Goal: Task Accomplishment & Management: Manage account settings

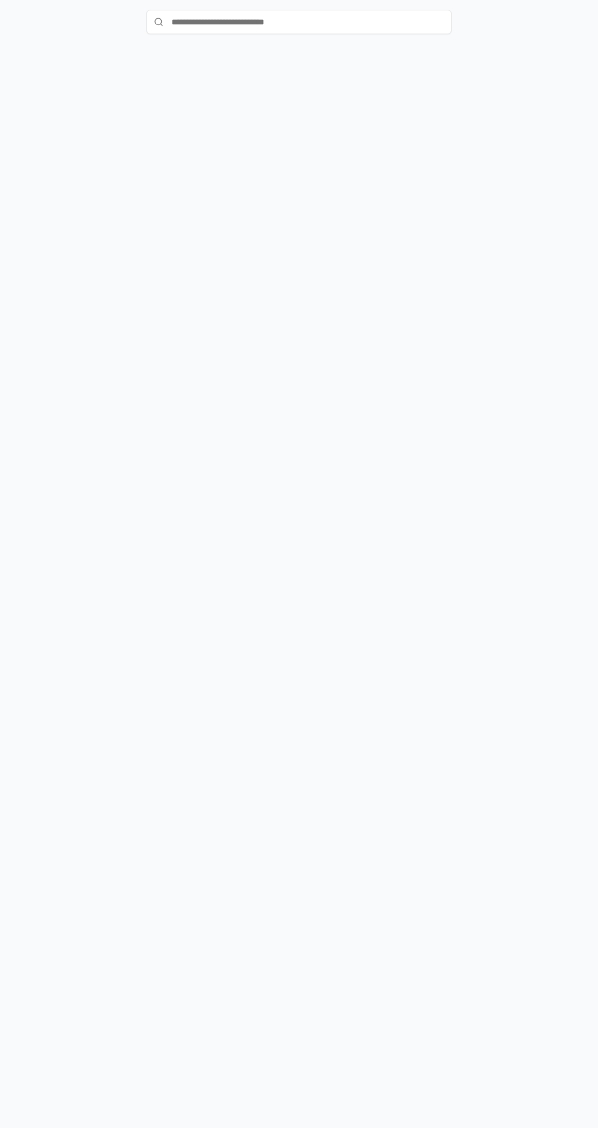
scroll to position [128, 0]
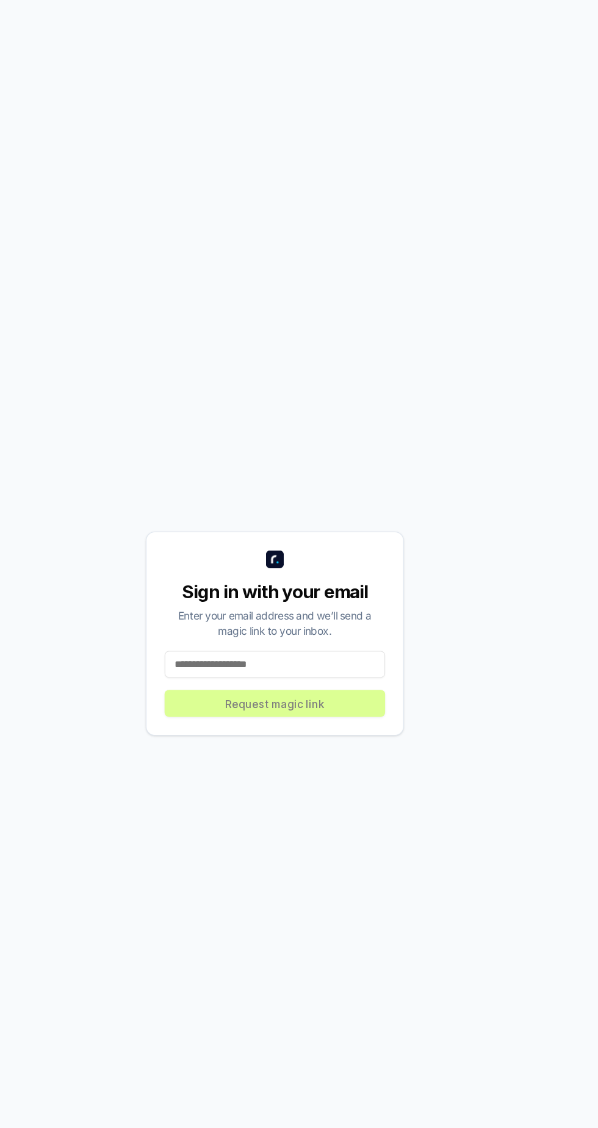
scroll to position [10, 0]
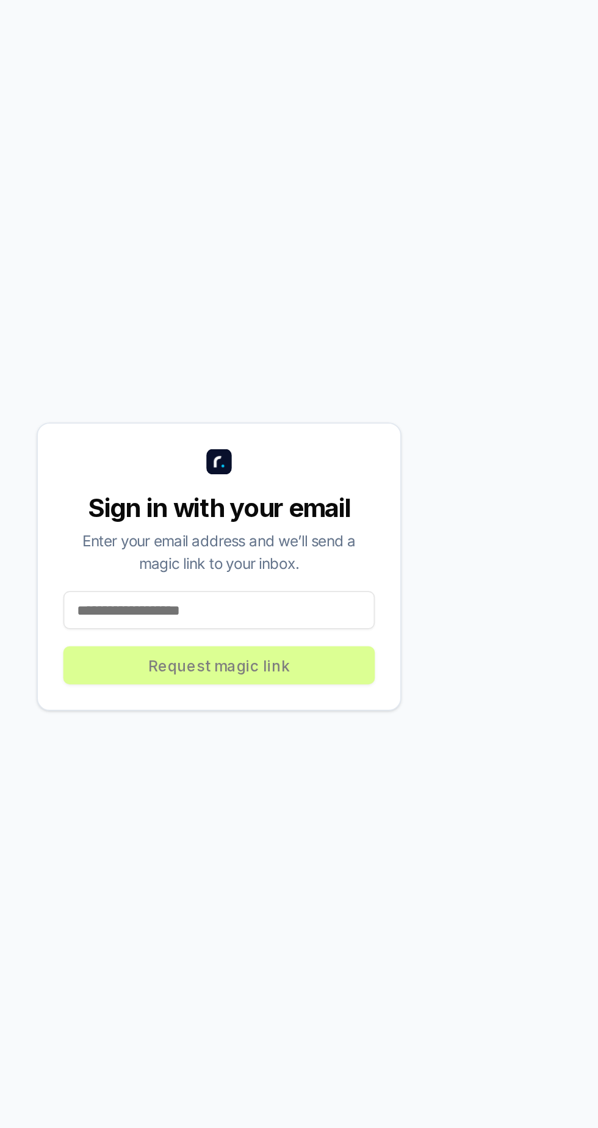
click at [322, 685] on input at bounding box center [298, 674] width 179 height 22
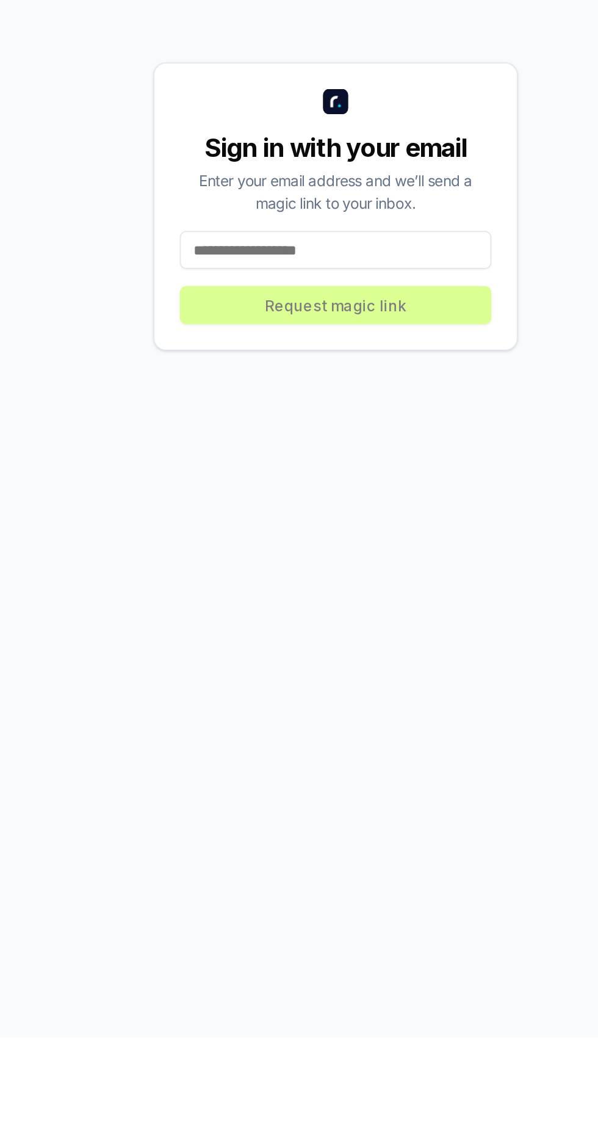
type input "**********"
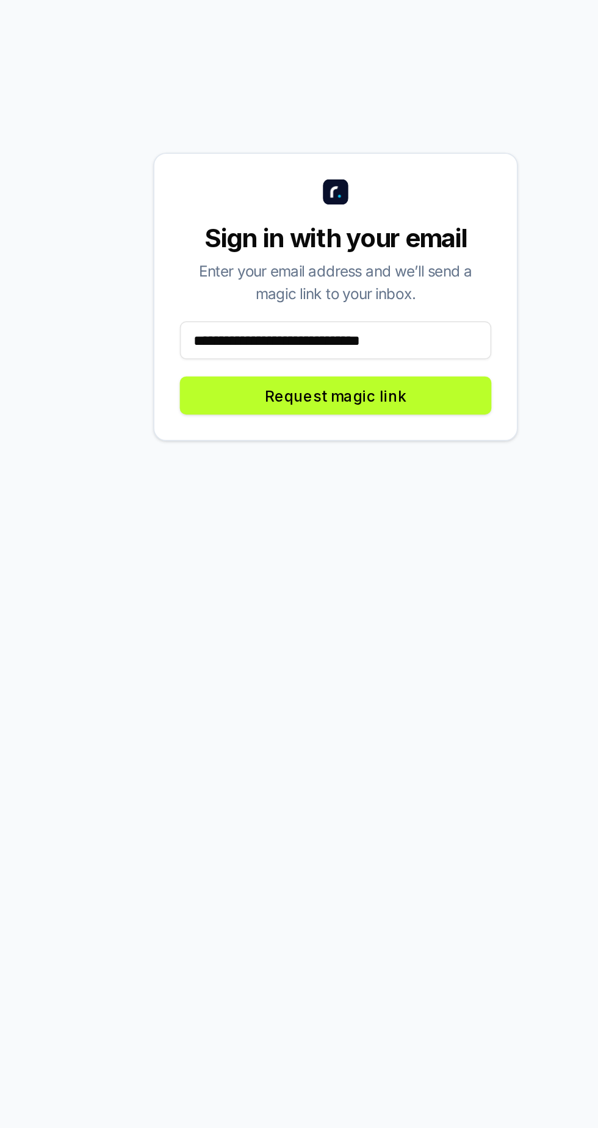
click at [369, 717] on button "Request magic link" at bounding box center [298, 706] width 179 height 22
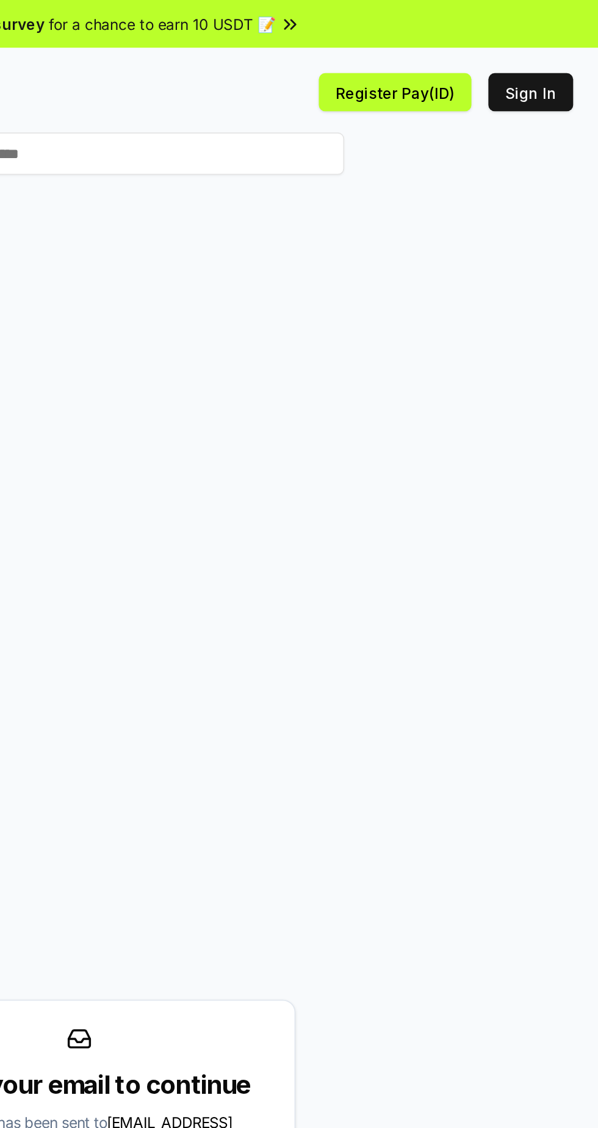
click at [564, 49] on button "Sign In" at bounding box center [559, 53] width 49 height 22
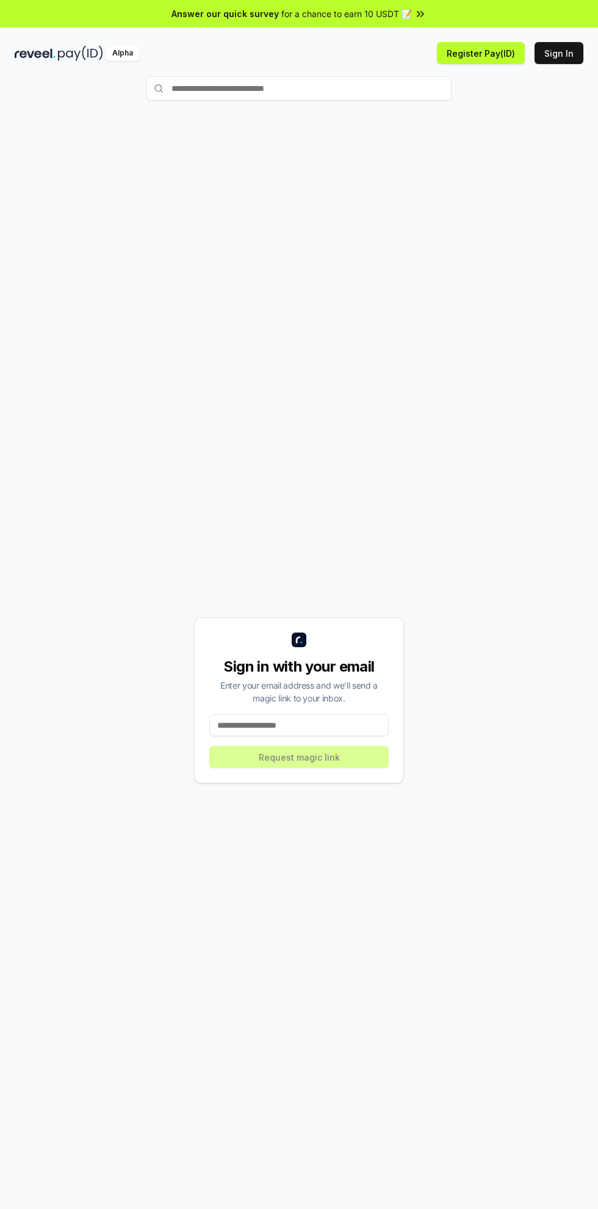
click at [314, 726] on input at bounding box center [298, 726] width 179 height 22
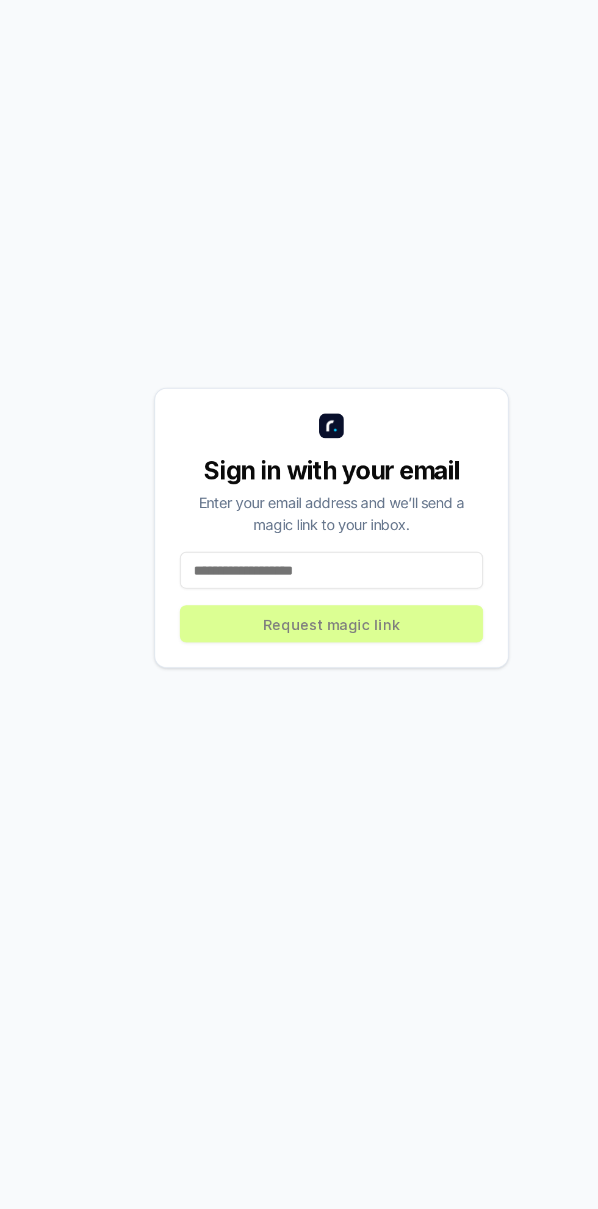
type input "**********"
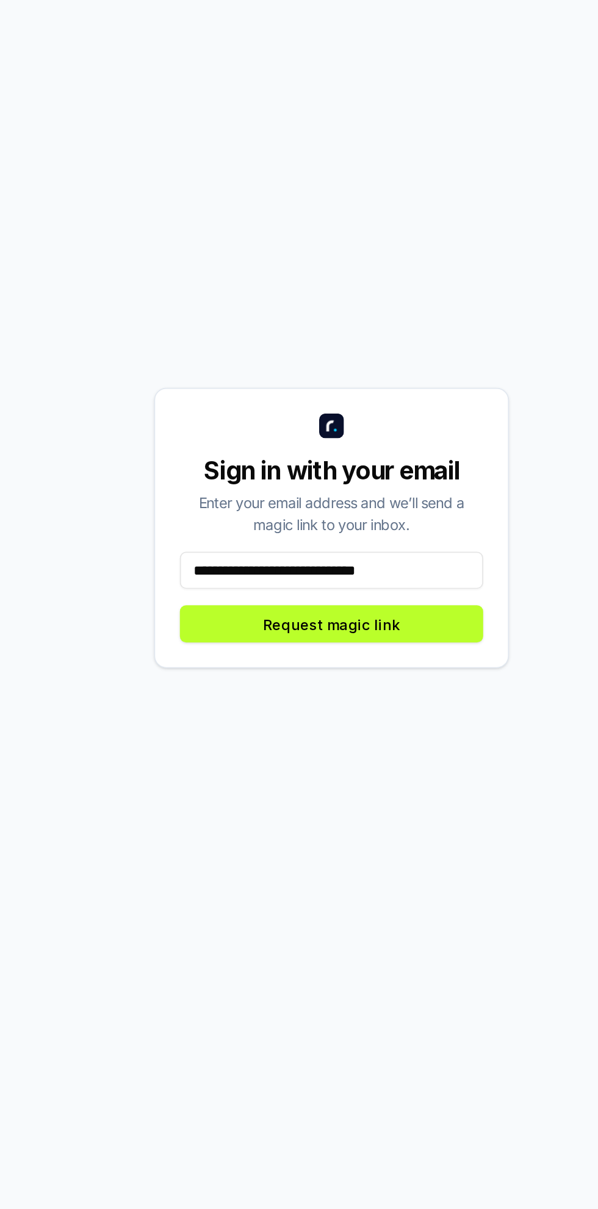
click at [350, 763] on button "Request magic link" at bounding box center [298, 757] width 179 height 22
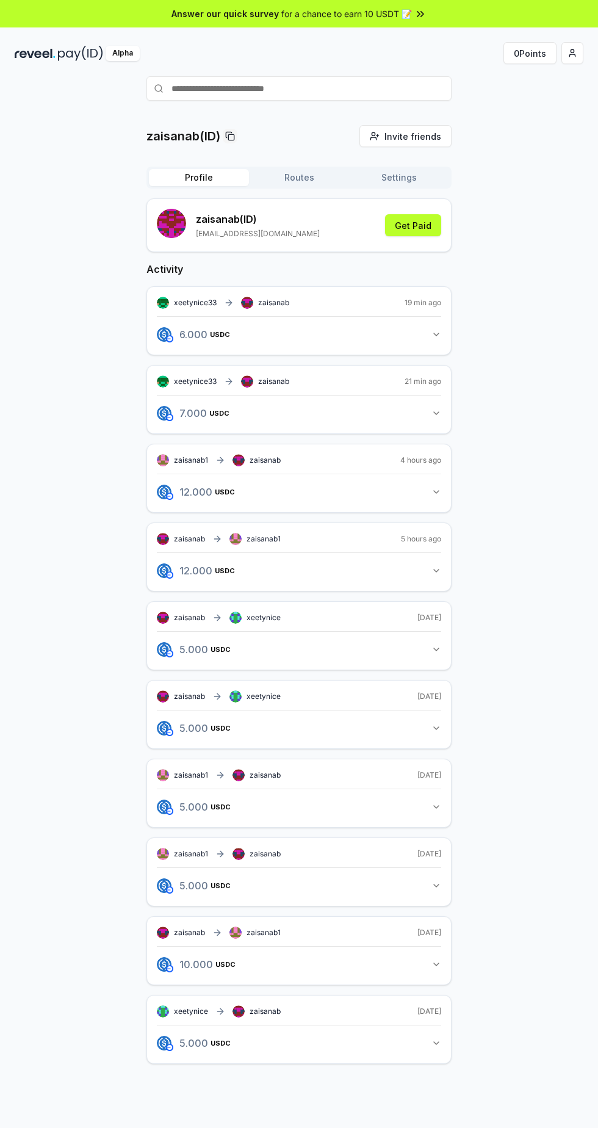
click at [417, 718] on button "5.000 USDC 5 USDC" at bounding box center [299, 728] width 284 height 21
click at [424, 718] on button "5.000 USDC 5 USDC" at bounding box center [299, 728] width 284 height 21
click at [176, 380] on span "xeetynice33" at bounding box center [195, 381] width 43 height 10
click at [178, 381] on span "xeetynice33" at bounding box center [195, 381] width 43 height 10
click at [190, 411] on icon "button" at bounding box center [191, 413] width 7 height 10
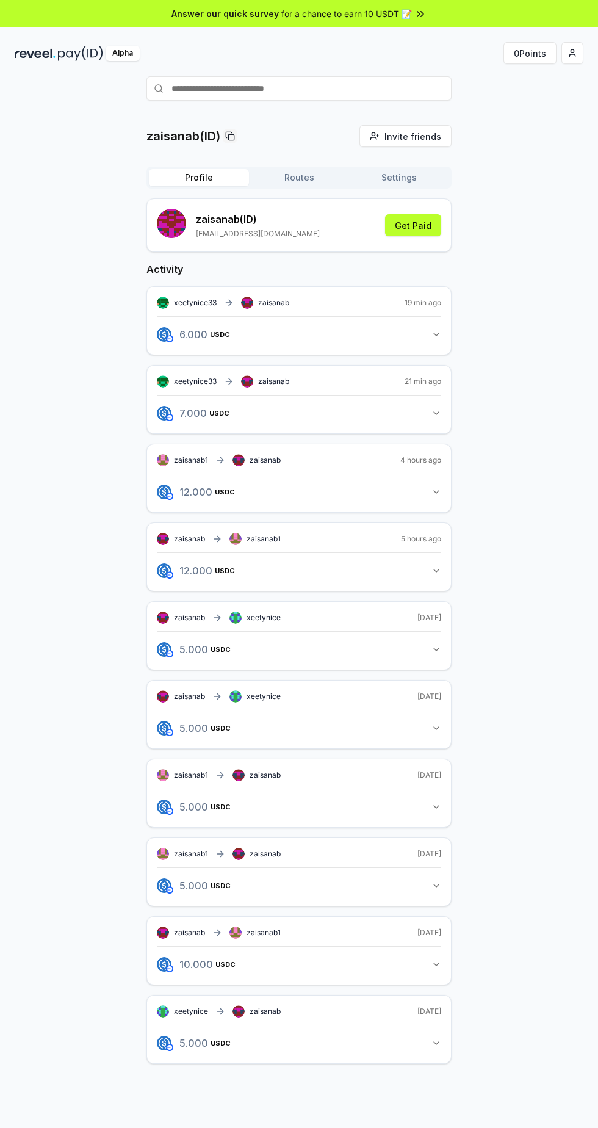
click at [195, 408] on span "7 USDC" at bounding box center [199, 413] width 41 height 10
click at [283, 409] on button "7.000 USDC 7 USDC" at bounding box center [299, 413] width 284 height 21
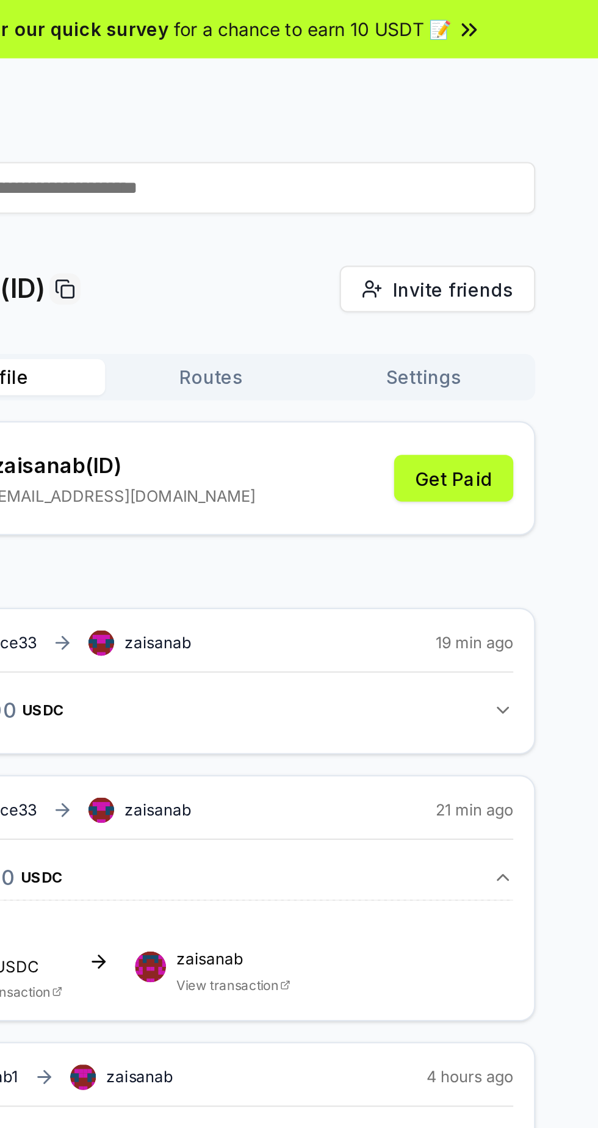
click at [436, 411] on icon "button" at bounding box center [436, 413] width 10 height 10
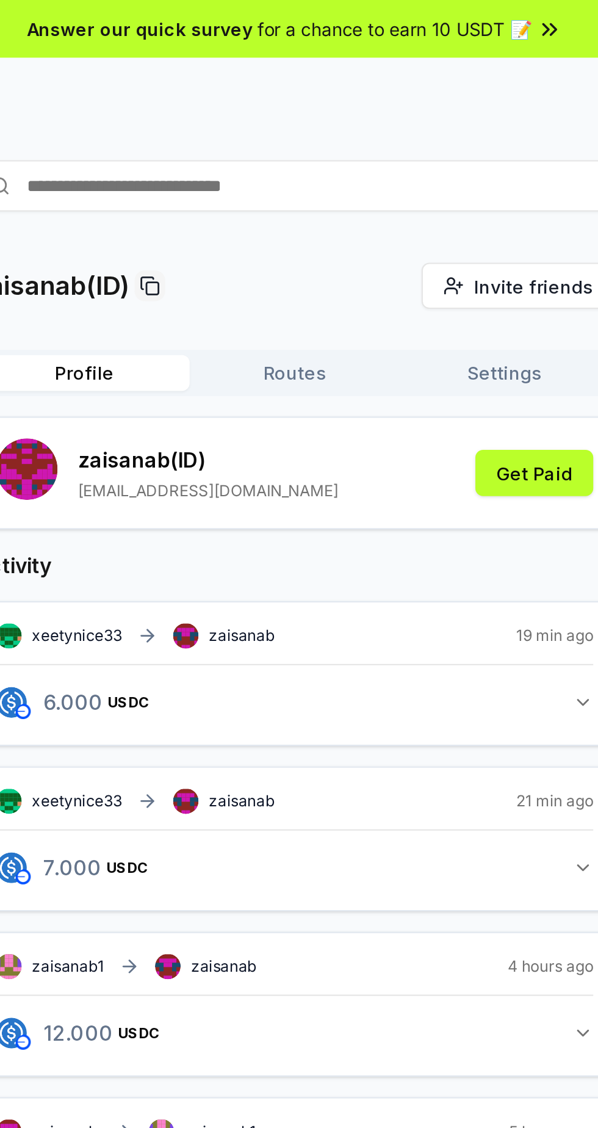
click at [417, 13] on icon at bounding box center [420, 14] width 12 height 12
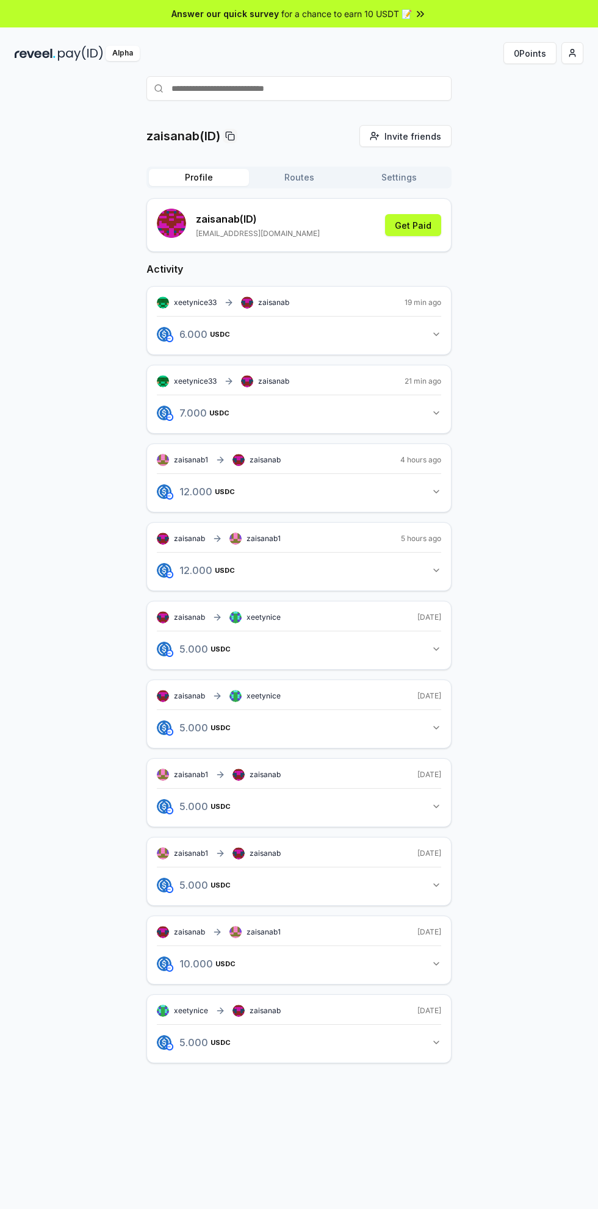
click at [422, 221] on button "Get Paid" at bounding box center [413, 225] width 56 height 22
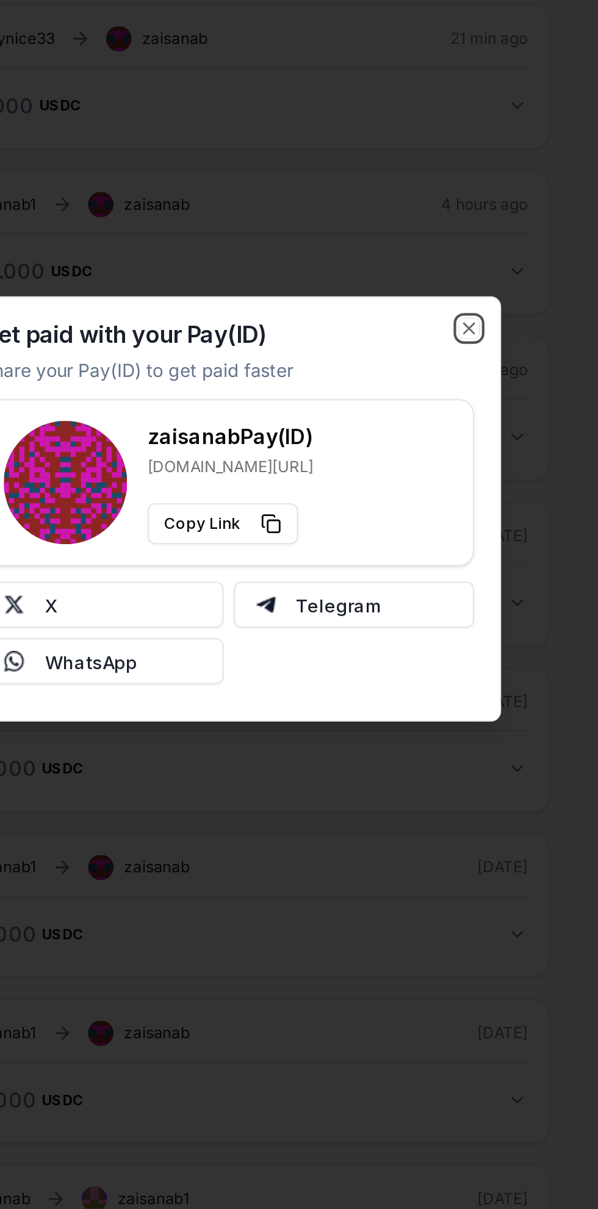
click at [414, 519] on icon "button" at bounding box center [413, 519] width 5 height 5
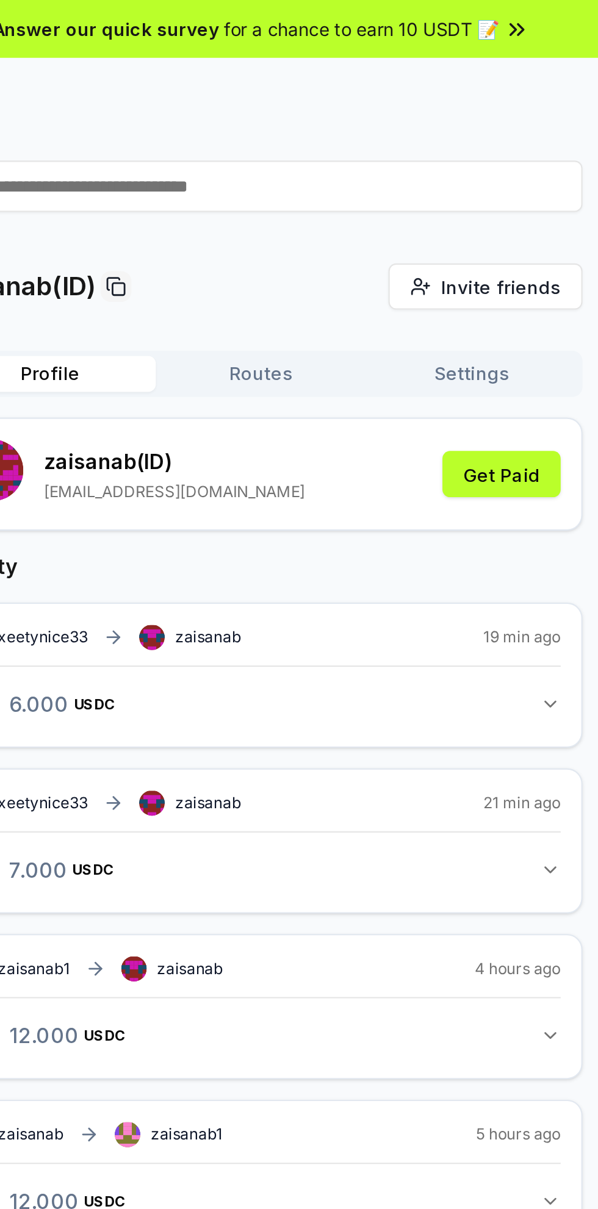
click at [305, 172] on button "Routes" at bounding box center [299, 177] width 100 height 17
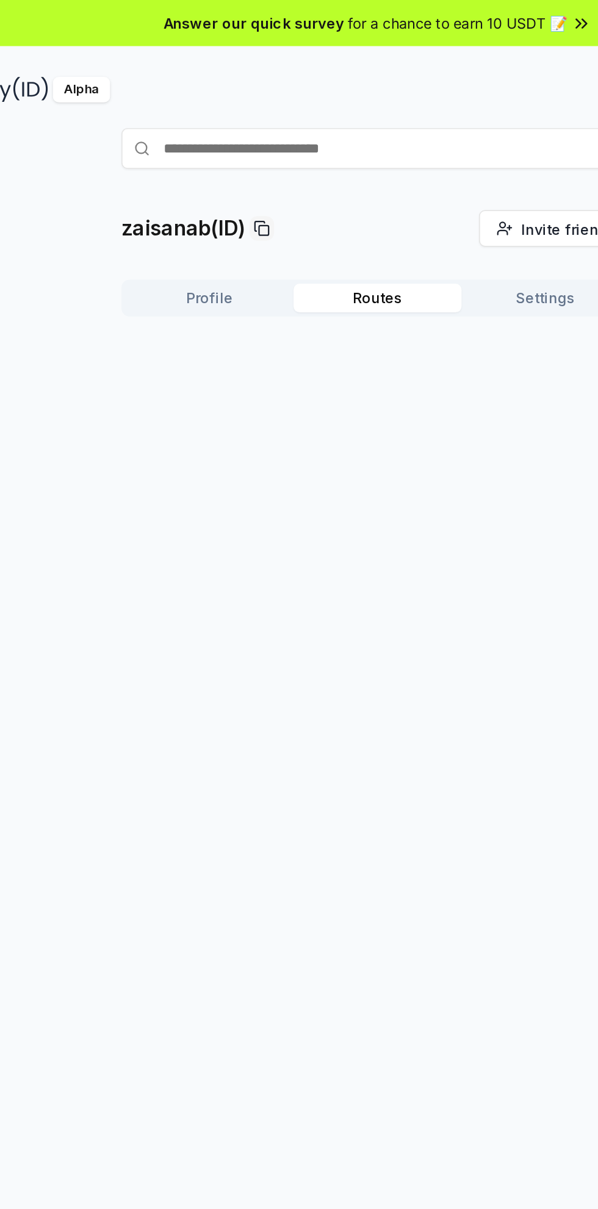
click at [273, 88] on input "text" at bounding box center [298, 88] width 305 height 24
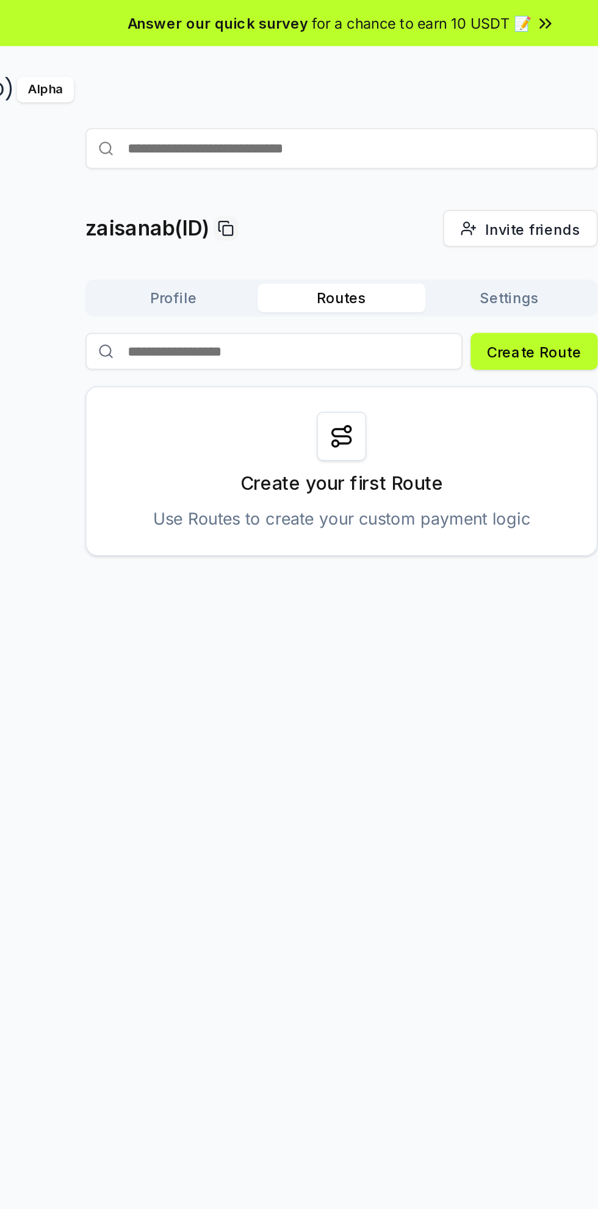
click at [354, 367] on div "zaisanab(ID) Invite friends Invite Profile Routes Settings Create Route Create …" at bounding box center [299, 688] width 598 height 1175
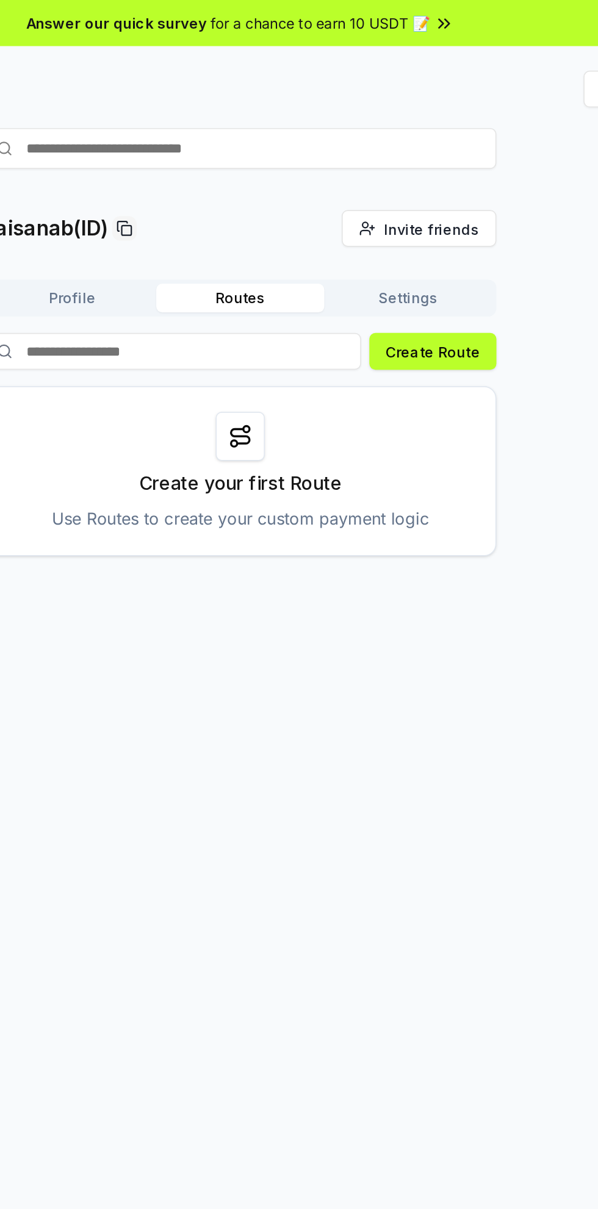
click at [299, 266] on icon at bounding box center [299, 260] width 15 height 15
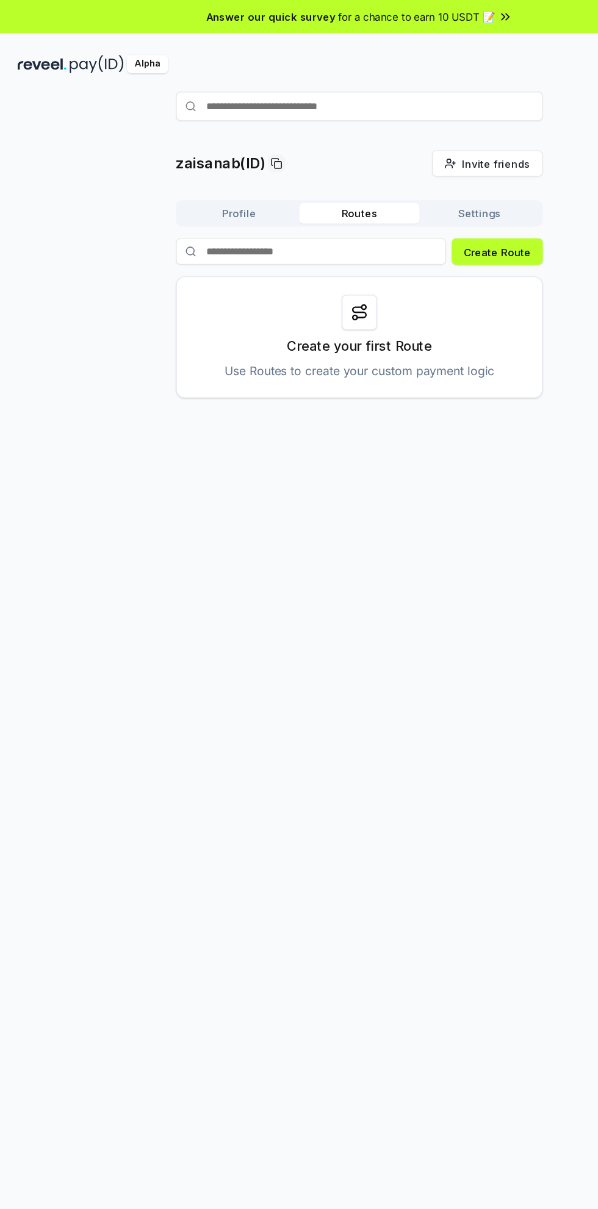
click at [311, 257] on div at bounding box center [298, 259] width 29 height 29
click at [378, 315] on p "Use Routes to create your custom payment logic" at bounding box center [299, 308] width 225 height 15
click at [356, 289] on p "Create your first Route" at bounding box center [299, 287] width 121 height 17
click at [213, 287] on div "Create your first Route Use Routes to create your custom payment logic" at bounding box center [298, 280] width 305 height 101
click at [318, 298] on div "Create your first Route Use Routes to create your custom payment logic" at bounding box center [298, 280] width 305 height 101
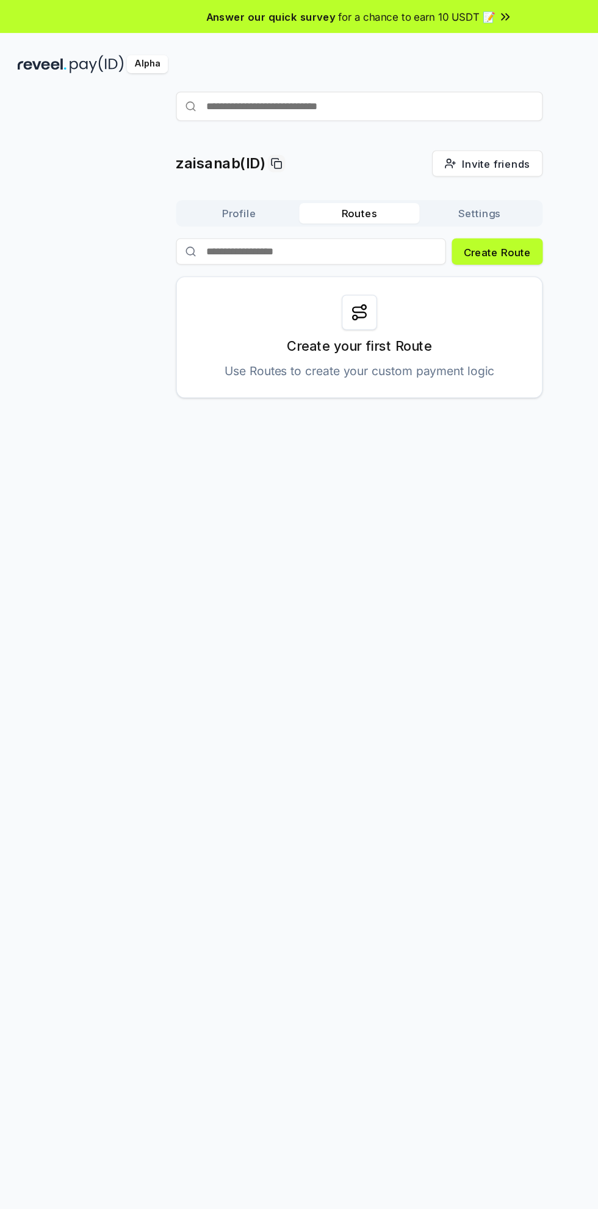
click at [276, 297] on div "Create your first Route Use Routes to create your custom payment logic" at bounding box center [298, 280] width 305 height 101
click at [344, 304] on p "Use Routes to create your custom payment logic" at bounding box center [299, 308] width 225 height 15
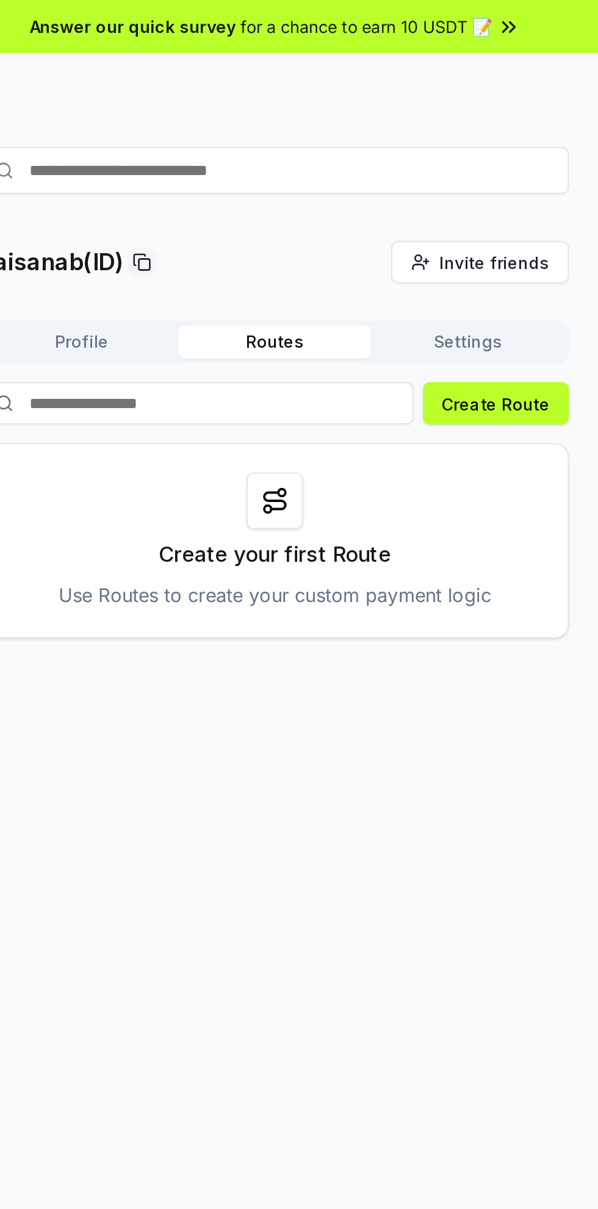
click at [420, 206] on button "Create Route" at bounding box center [414, 209] width 76 height 22
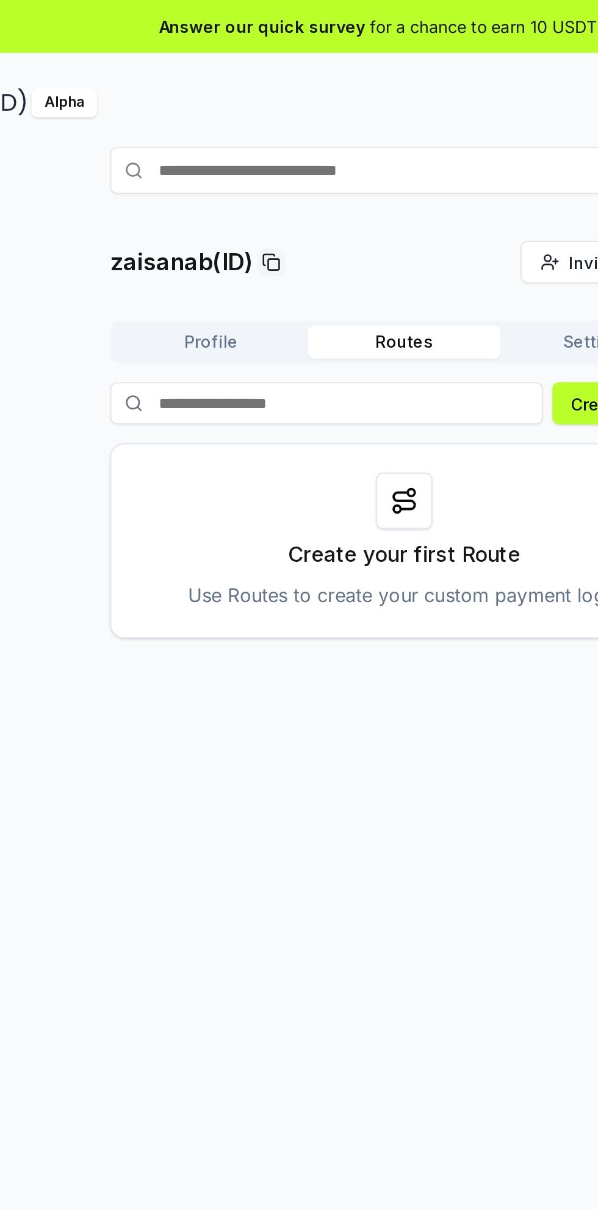
click at [204, 92] on input "text" at bounding box center [298, 88] width 305 height 24
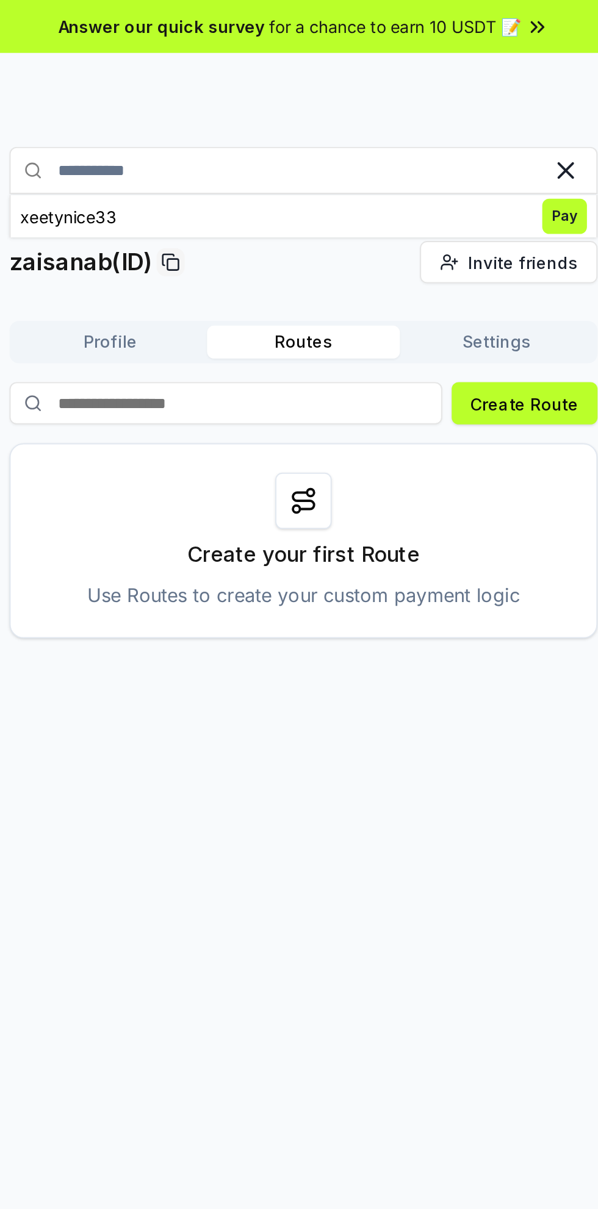
type input "**********"
click at [441, 113] on span "Pay" at bounding box center [434, 112] width 23 height 18
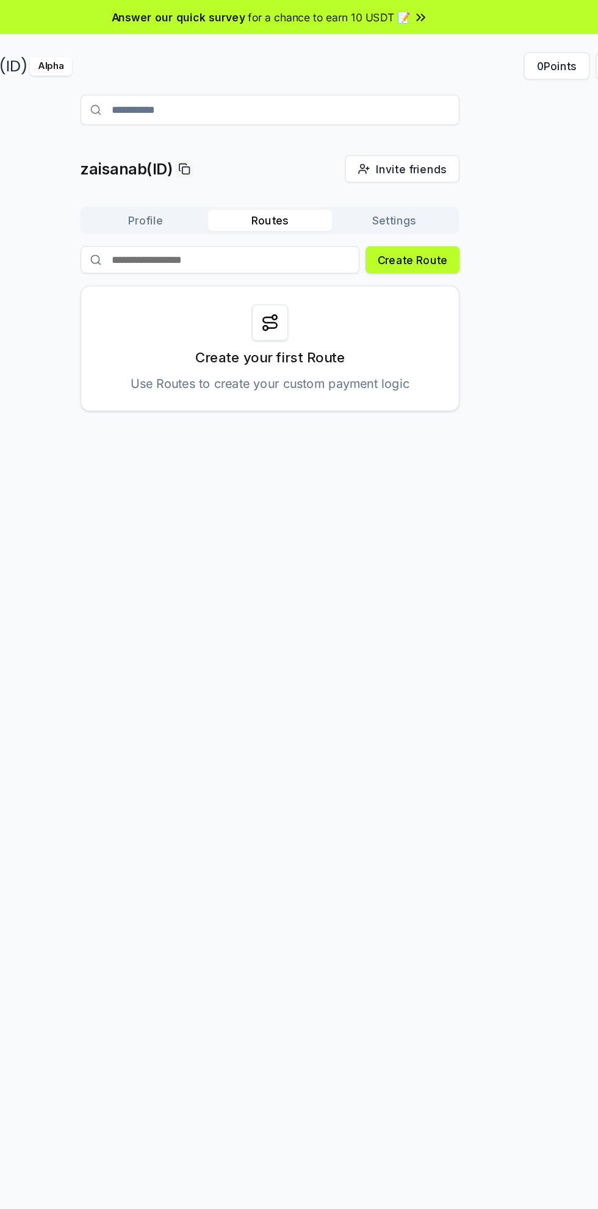
click at [201, 178] on button "Profile" at bounding box center [199, 177] width 100 height 17
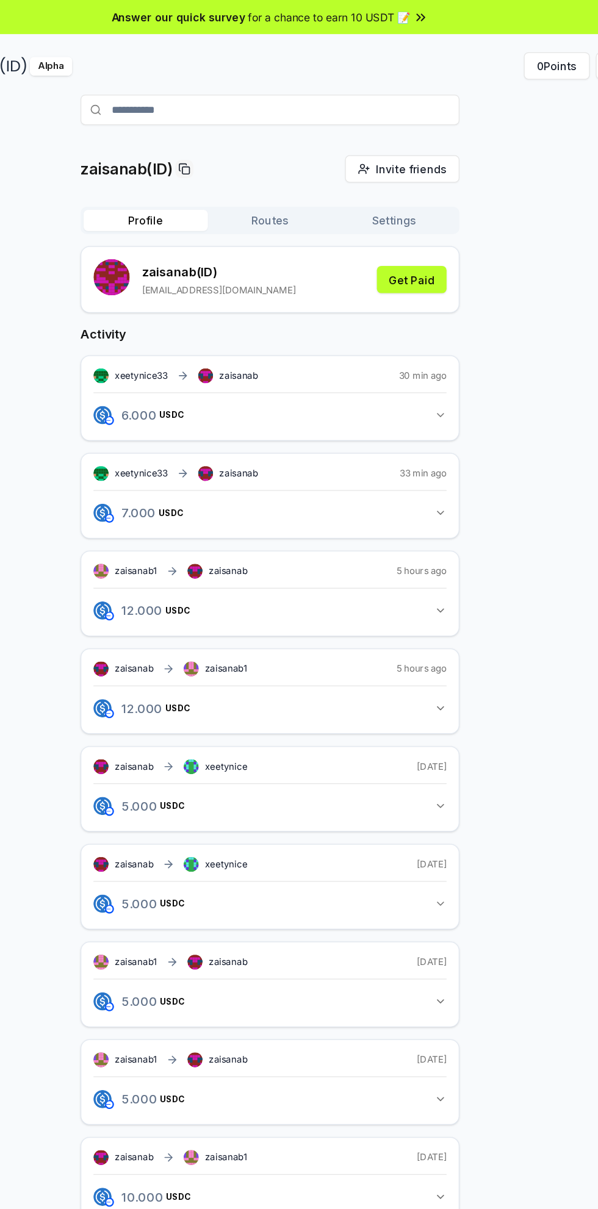
click at [212, 174] on button "Profile" at bounding box center [199, 177] width 100 height 17
click at [436, 333] on icon "button" at bounding box center [436, 334] width 10 height 10
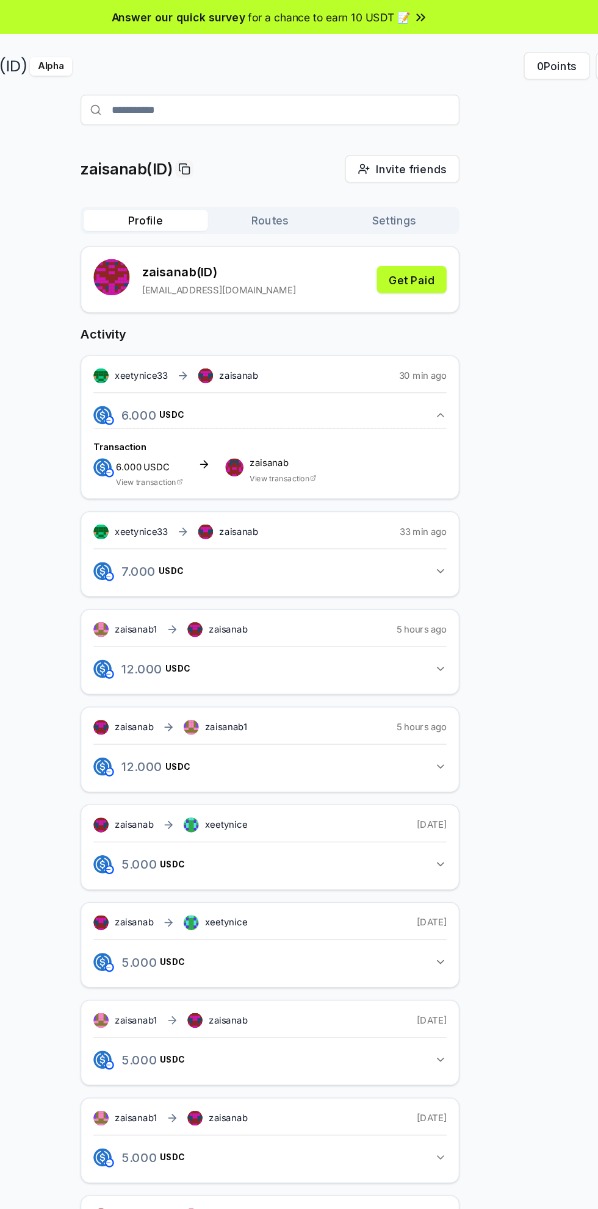
click at [193, 334] on icon "button" at bounding box center [191, 334] width 7 height 10
click at [196, 301] on span "xeetynice33" at bounding box center [195, 303] width 43 height 10
click at [225, 306] on icon at bounding box center [229, 303] width 10 height 10
click at [240, 306] on div "xeetynice33 zaisanab" at bounding box center [223, 303] width 132 height 12
click at [184, 376] on span "6.000" at bounding box center [185, 376] width 21 height 9
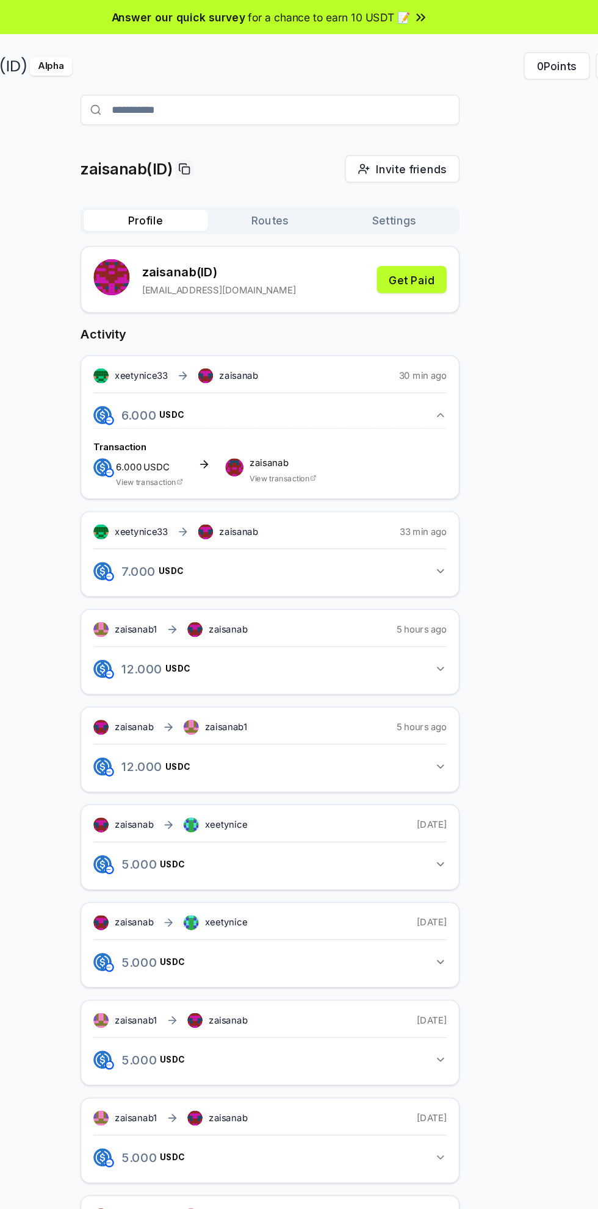
click at [154, 80] on input "**********" at bounding box center [298, 88] width 305 height 24
click at [438, 114] on span "Pay" at bounding box center [434, 112] width 23 height 18
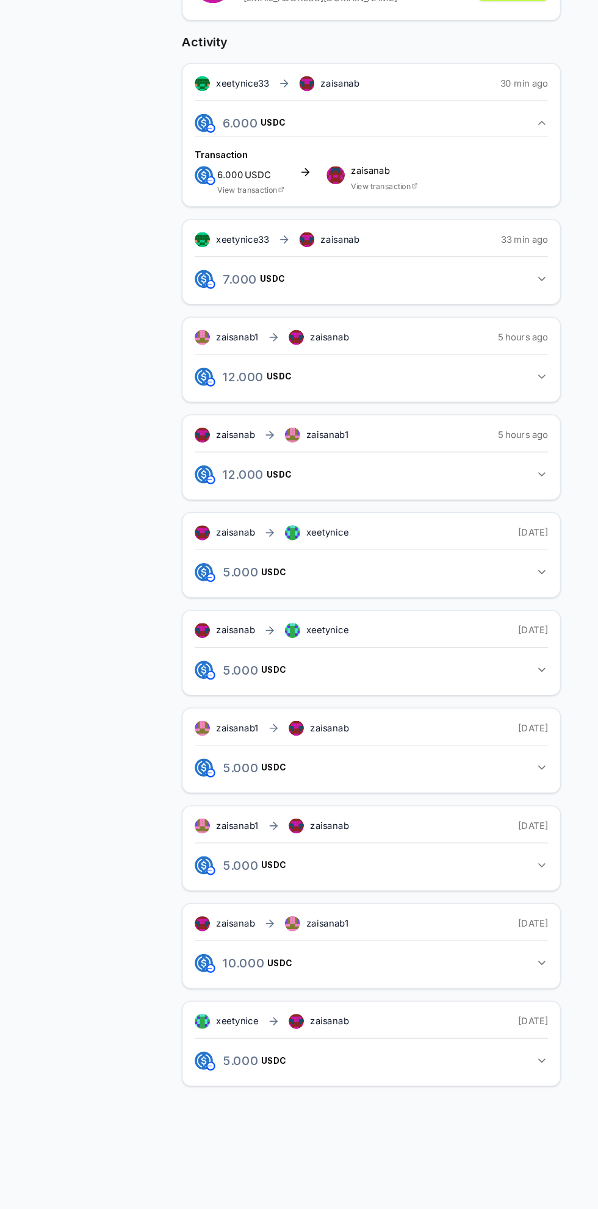
scroll to position [66, 0]
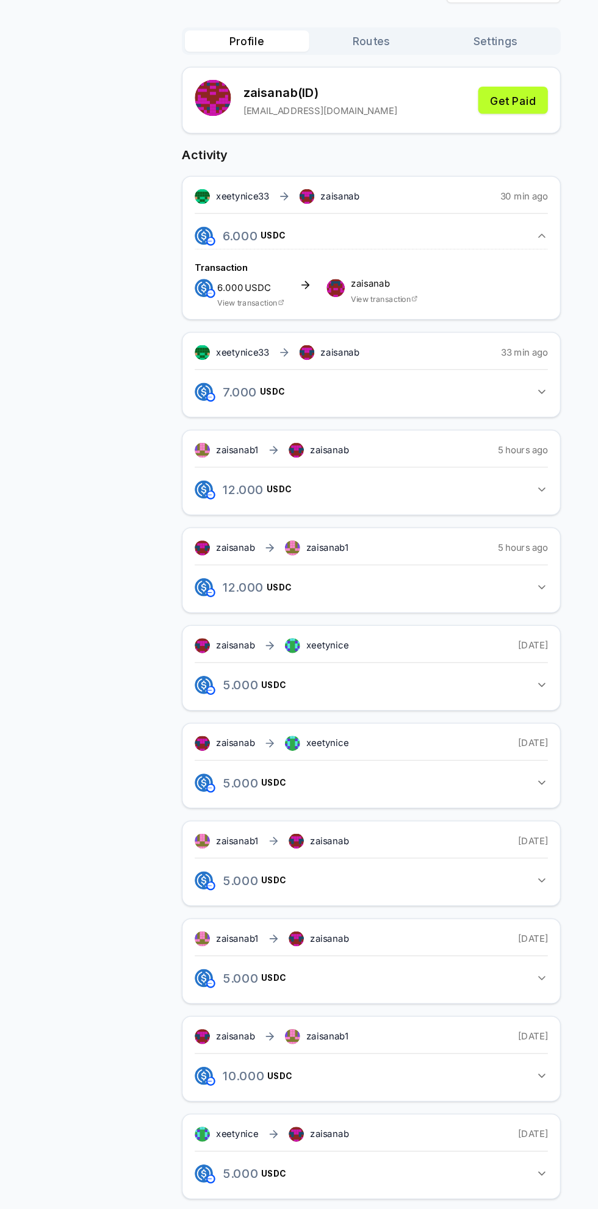
click at [412, 115] on button "Settings" at bounding box center [399, 111] width 100 height 17
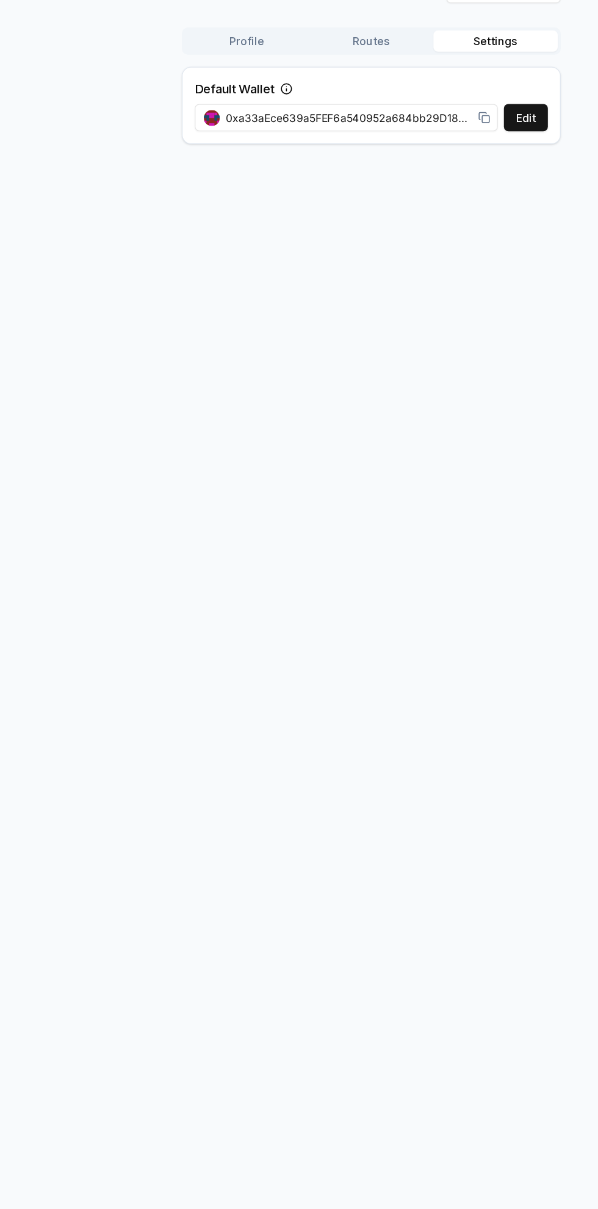
click at [205, 109] on button "Profile" at bounding box center [199, 111] width 100 height 17
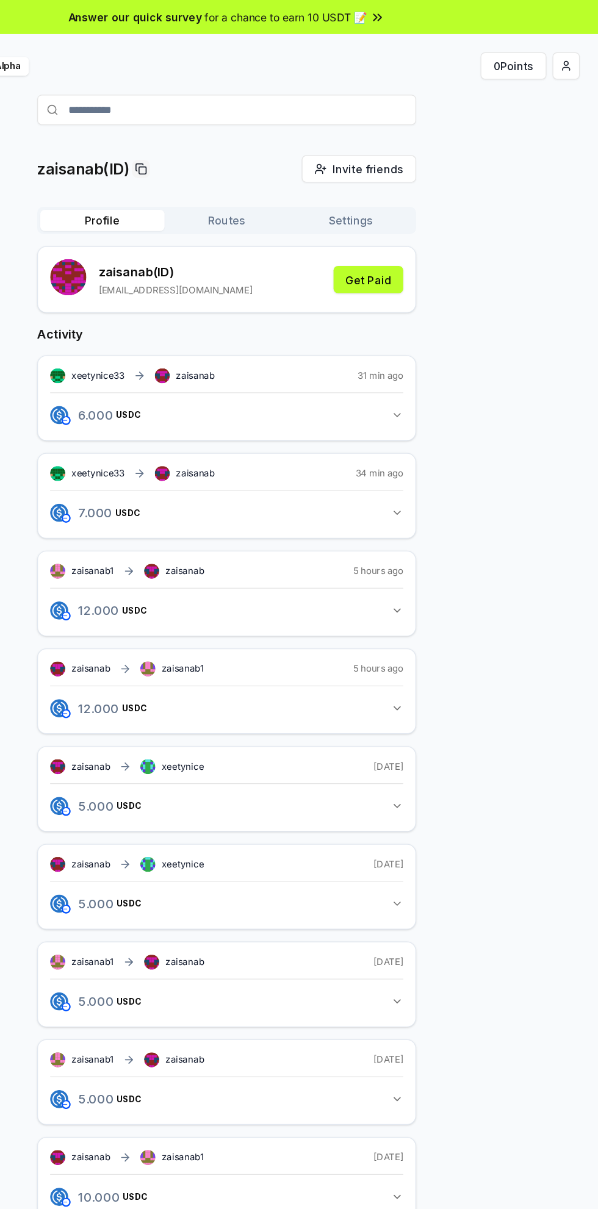
click at [572, 52] on html "**********" at bounding box center [299, 604] width 598 height 1209
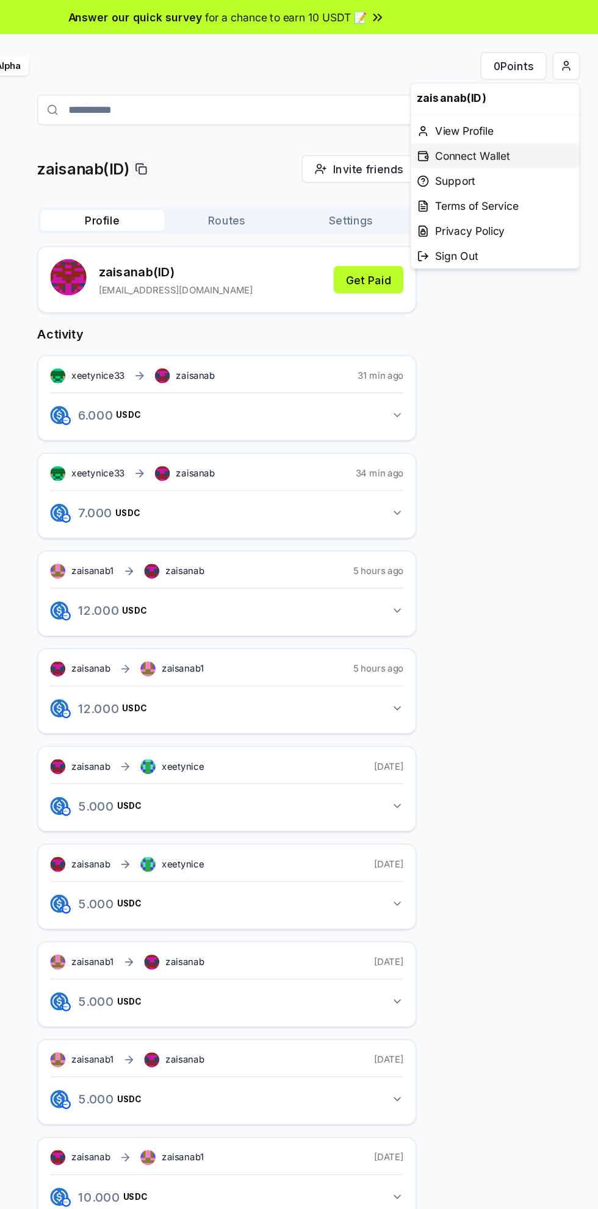
click at [524, 128] on div "Connect Wallet" at bounding box center [514, 125] width 135 height 20
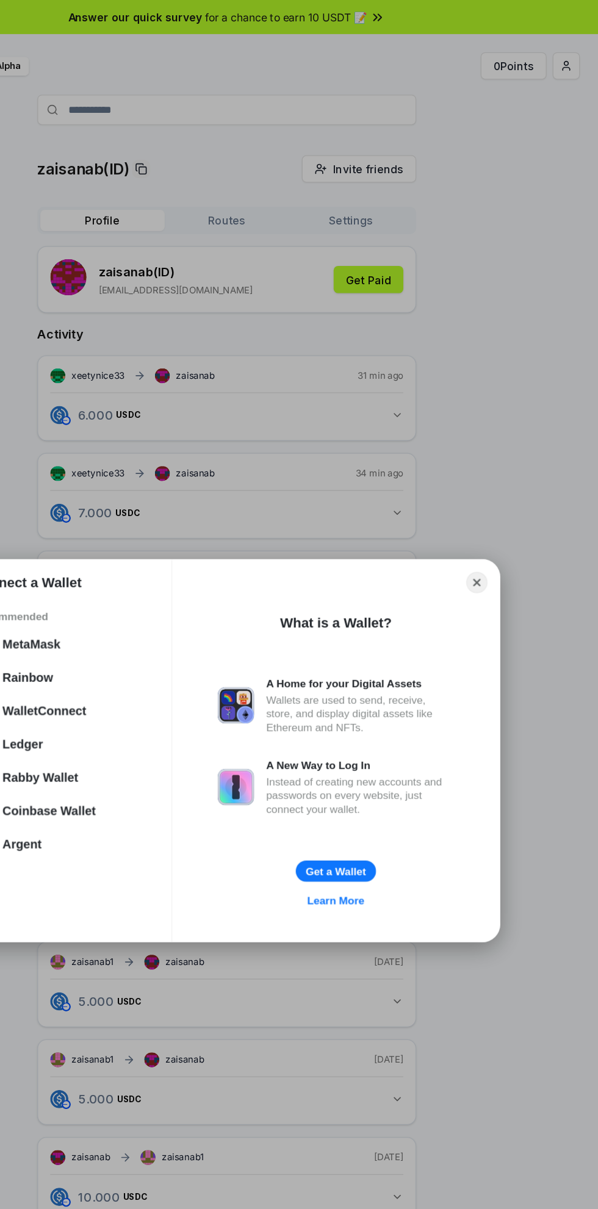
click at [153, 567] on div "WalletConnect" at bounding box center [152, 572] width 68 height 11
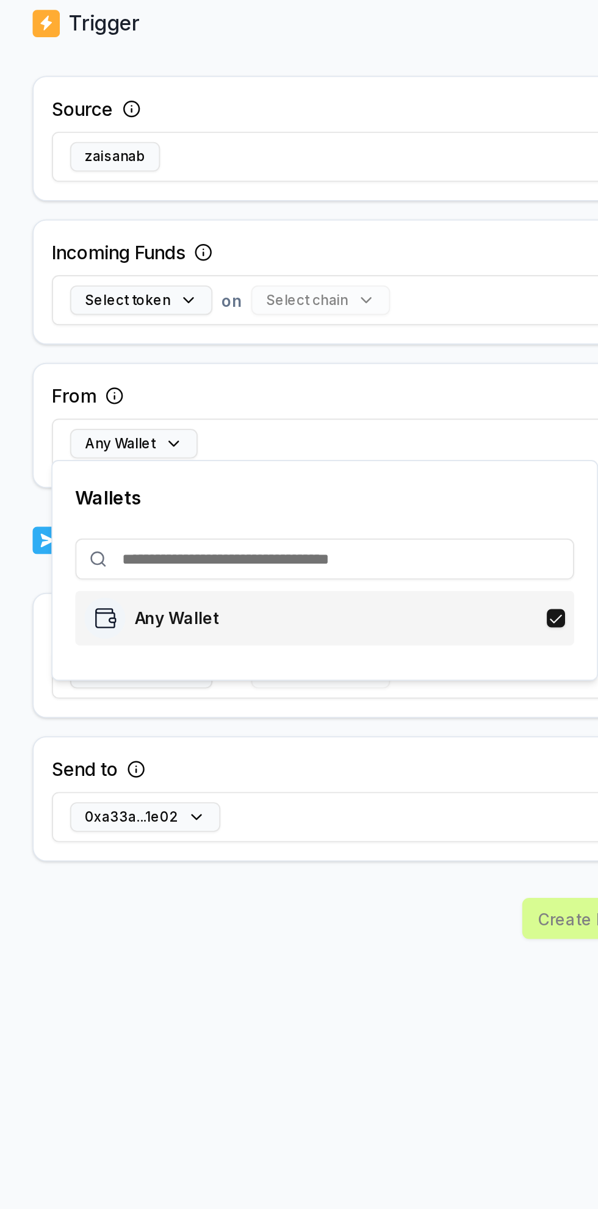
click at [183, 607] on div "Any Wallet" at bounding box center [195, 603] width 72 height 22
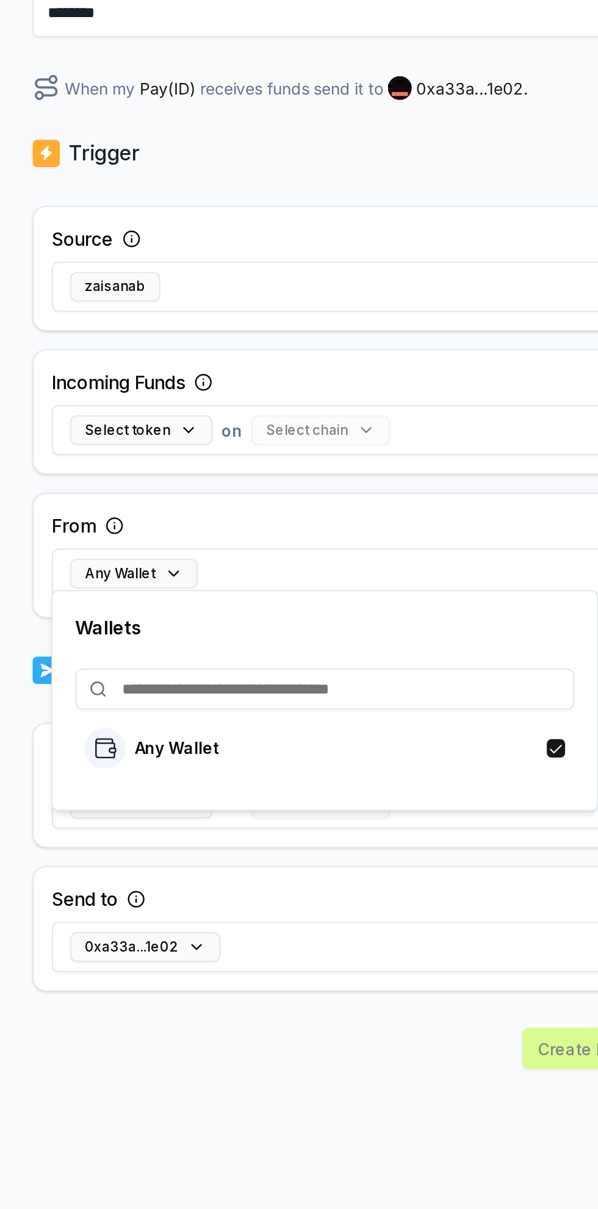
click at [189, 513] on button "Any Wallet" at bounding box center [185, 510] width 68 height 16
click at [189, 512] on button "Any Wallet" at bounding box center [185, 510] width 68 height 16
click at [186, 508] on button "Any Wallet" at bounding box center [185, 510] width 68 height 16
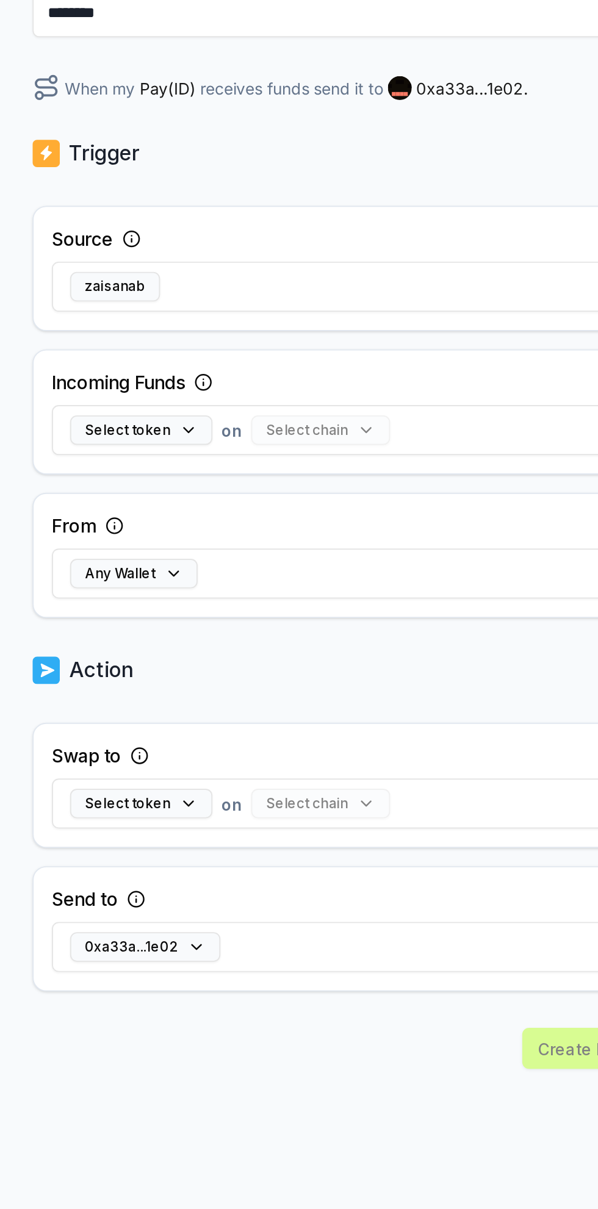
click at [189, 510] on button "Any Wallet" at bounding box center [185, 510] width 68 height 16
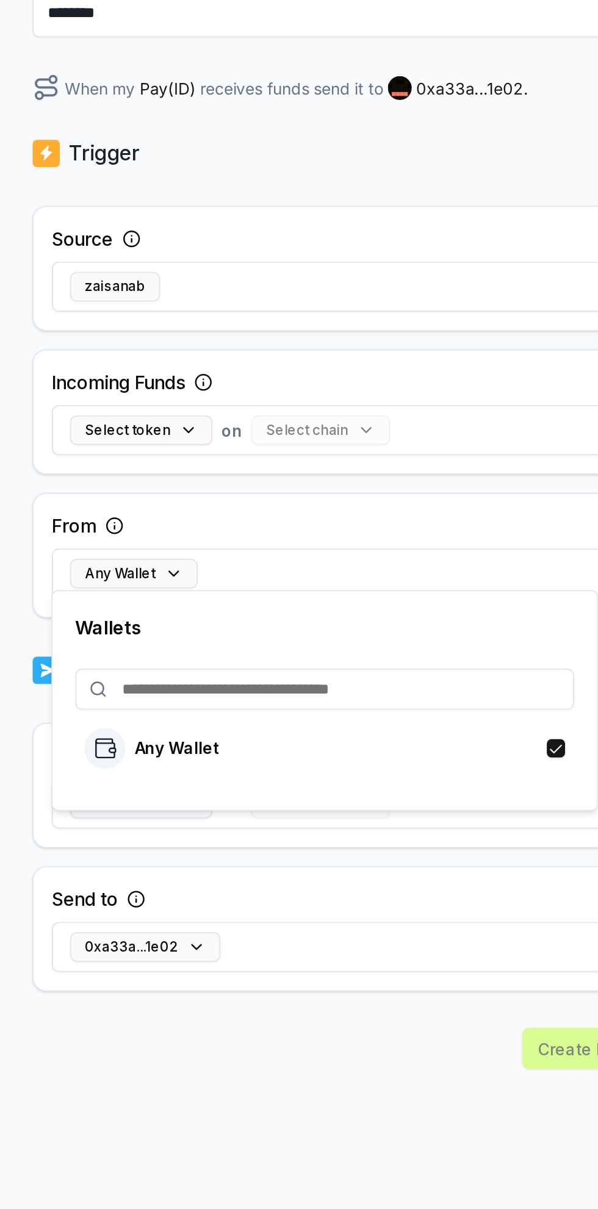
click at [194, 567] on input at bounding box center [287, 572] width 267 height 22
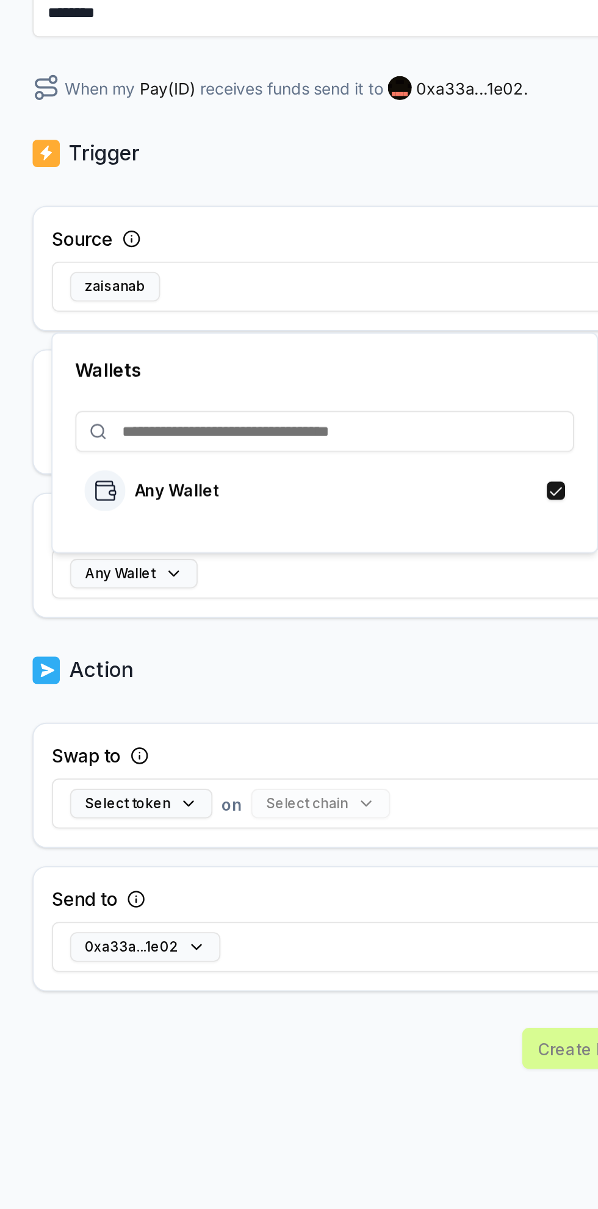
click at [185, 391] on div "Wallets Any Wallet" at bounding box center [287, 440] width 293 height 118
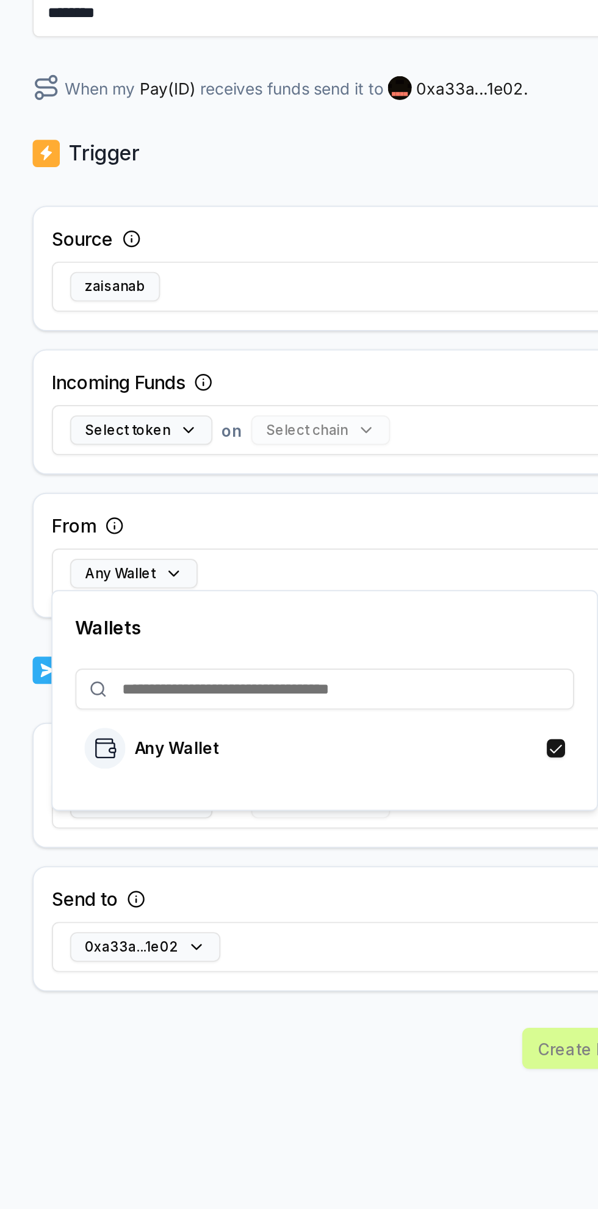
click at [325, 736] on div "Back Create Route ******** When my Pay(ID) receives funds send it to 0xa33a...1…" at bounding box center [299, 714] width 336 height 1178
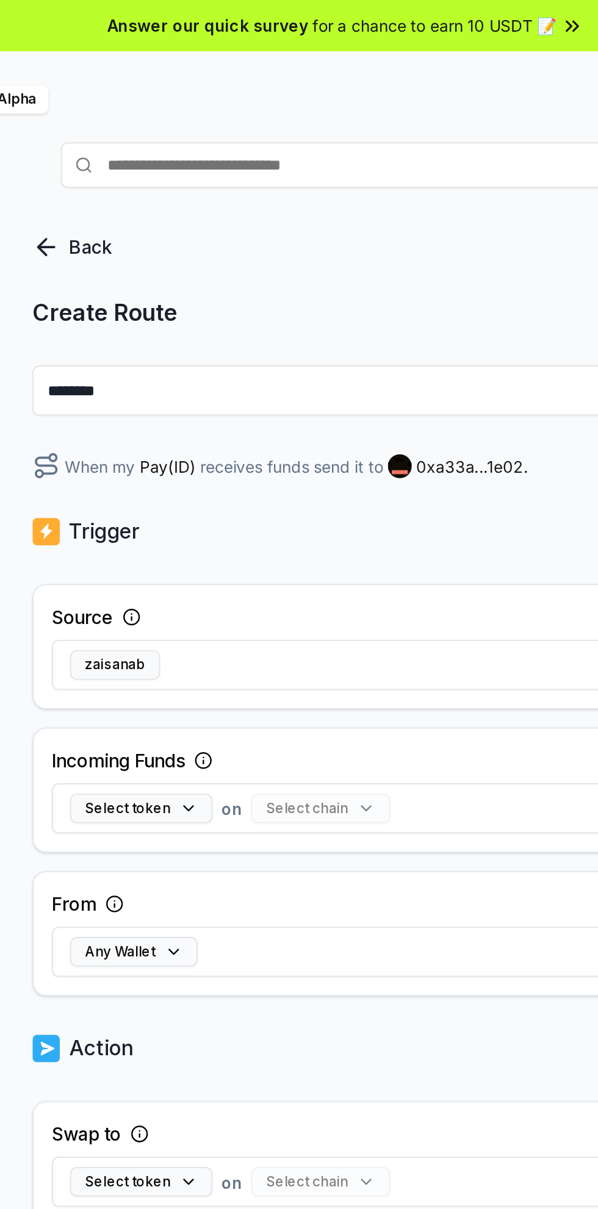
click at [136, 131] on icon at bounding box center [136, 132] width 4 height 9
click at [136, 134] on icon at bounding box center [136, 132] width 4 height 9
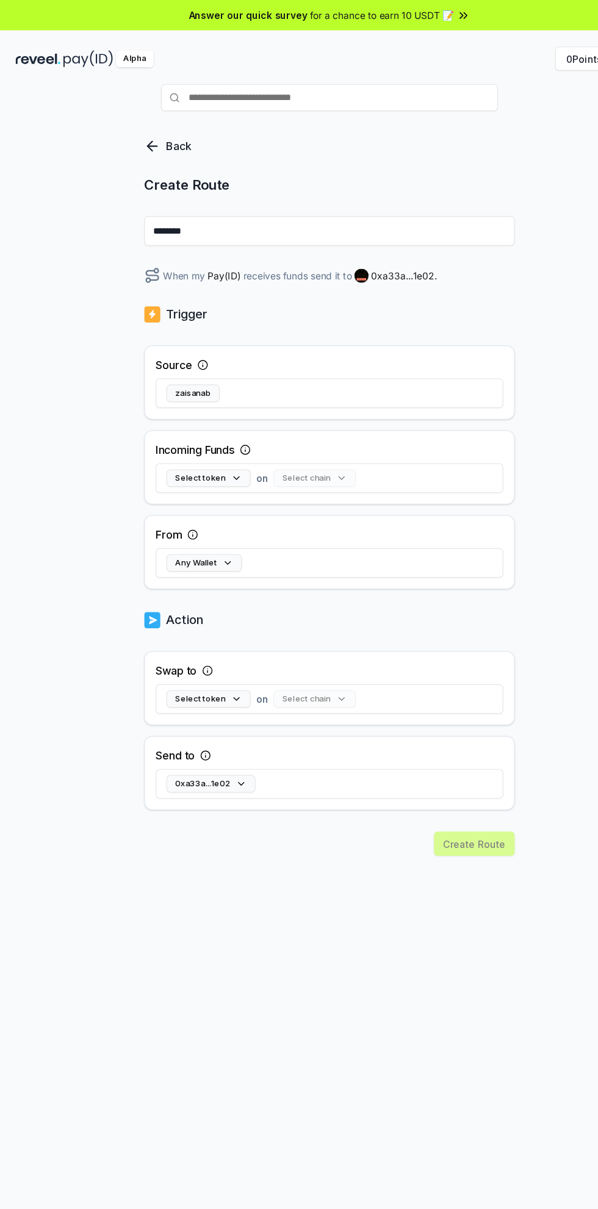
click at [139, 137] on icon at bounding box center [138, 132] width 15 height 15
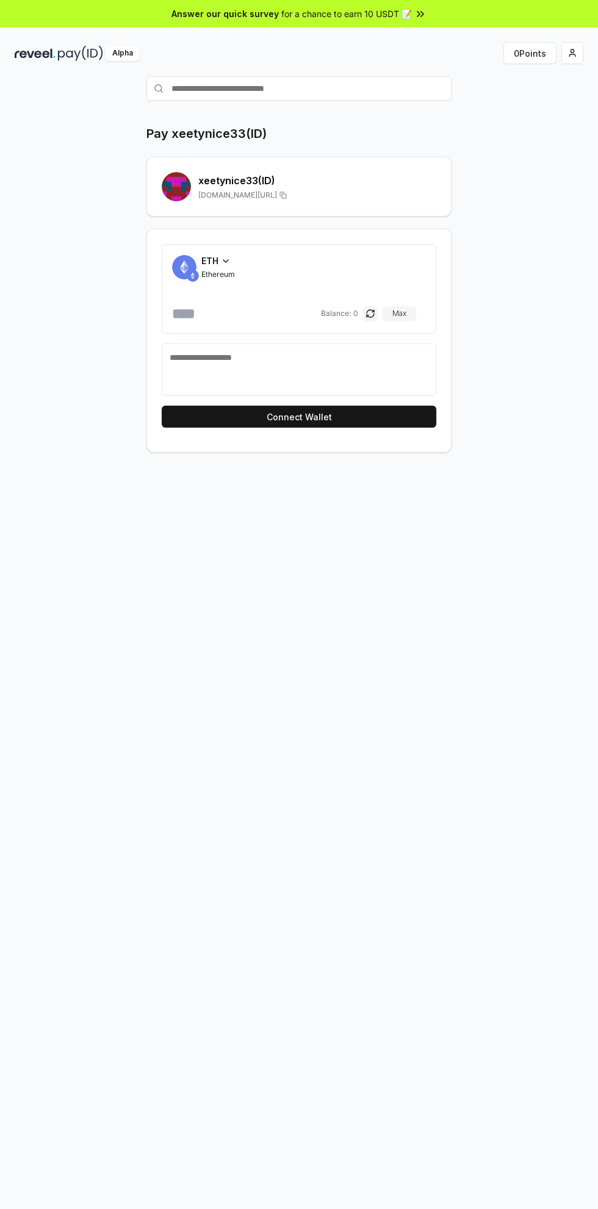
click at [218, 262] on div "ETH" at bounding box center [218, 260] width 34 height 13
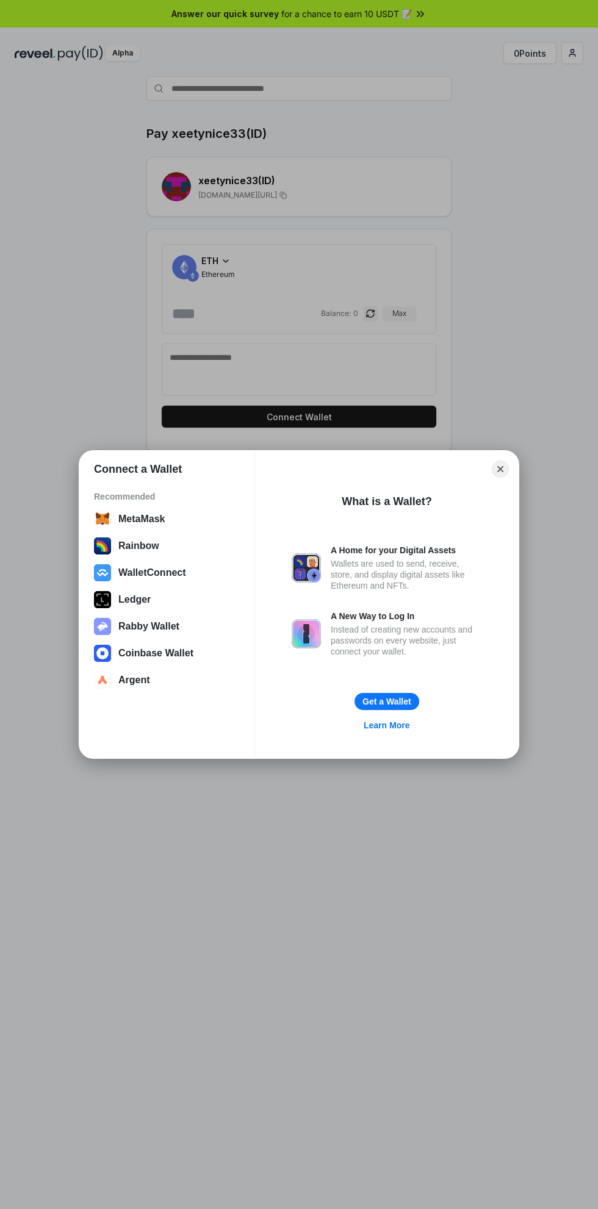
click at [516, 462] on div "Connect a Wallet Recommended MetaMask Rainbow WalletConnect Ledger Rabby Wallet…" at bounding box center [298, 605] width 439 height 308
click at [500, 469] on icon "Close" at bounding box center [500, 469] width 6 height 6
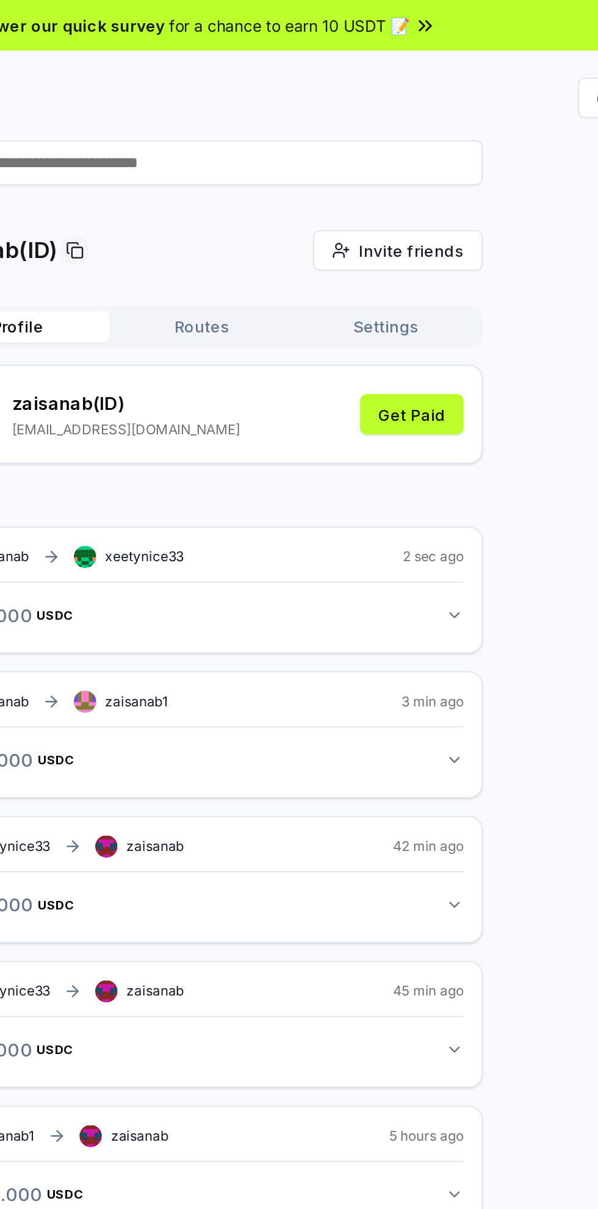
click at [438, 333] on icon "button" at bounding box center [436, 334] width 10 height 10
